Goal: Task Accomplishment & Management: Use online tool/utility

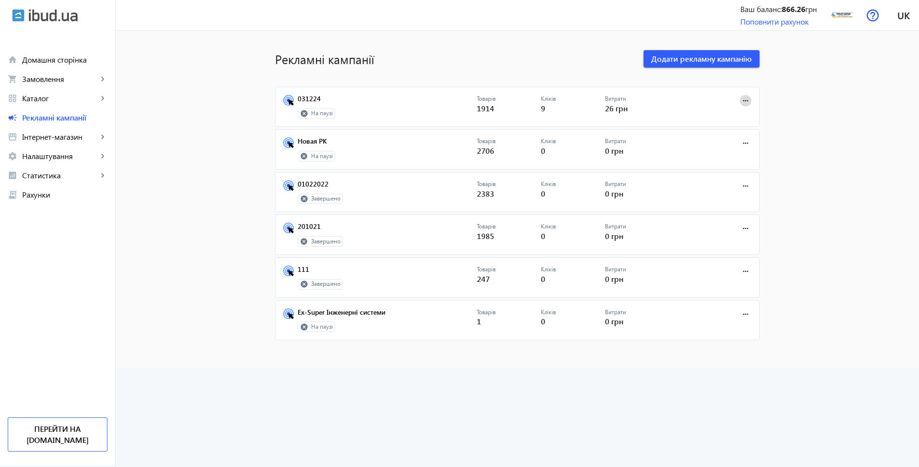
click at [742, 97] on mat-icon "more_horiz" at bounding box center [745, 100] width 11 height 11
click at [710, 120] on span "Запустити" at bounding box center [715, 122] width 51 height 8
